Goal: Navigation & Orientation: Find specific page/section

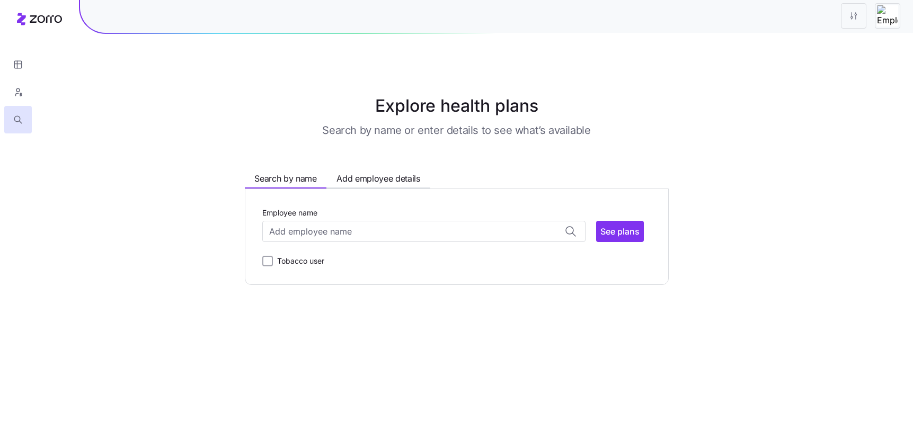
click at [696, 95] on h1 "Explore health plans" at bounding box center [457, 105] width 526 height 25
click at [24, 98] on button "button" at bounding box center [18, 92] width 28 height 28
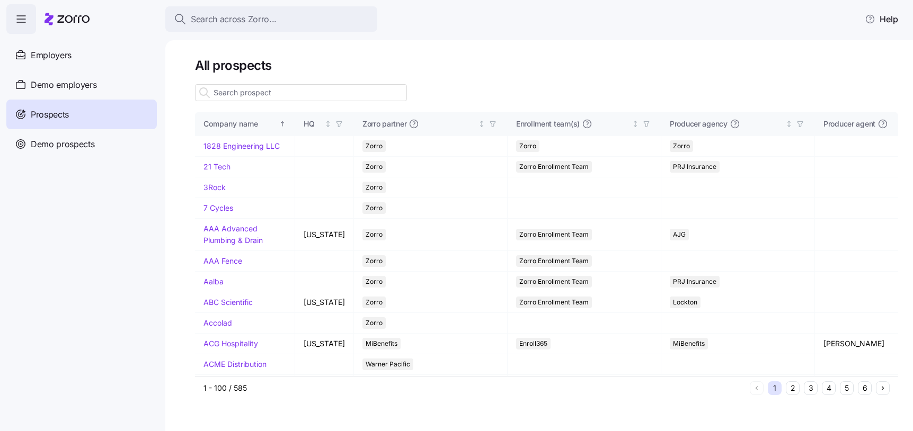
click at [94, 149] on div "Demo prospects" at bounding box center [81, 144] width 150 height 30
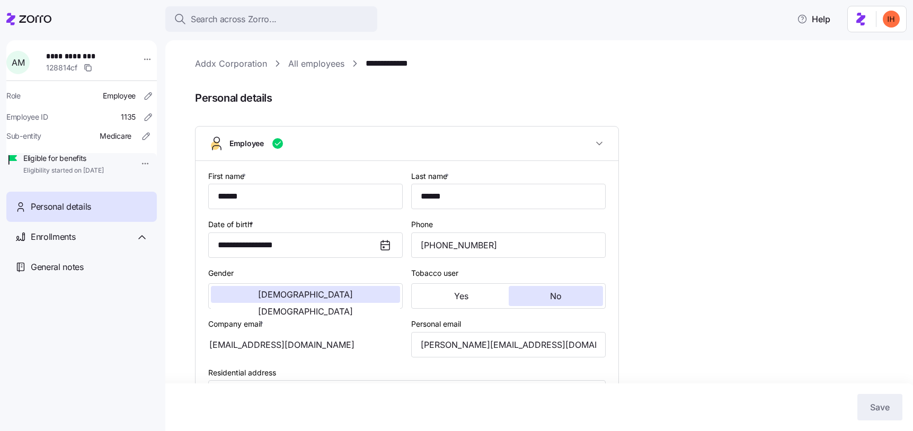
scroll to position [78, 0]
